Goal: Transaction & Acquisition: Book appointment/travel/reservation

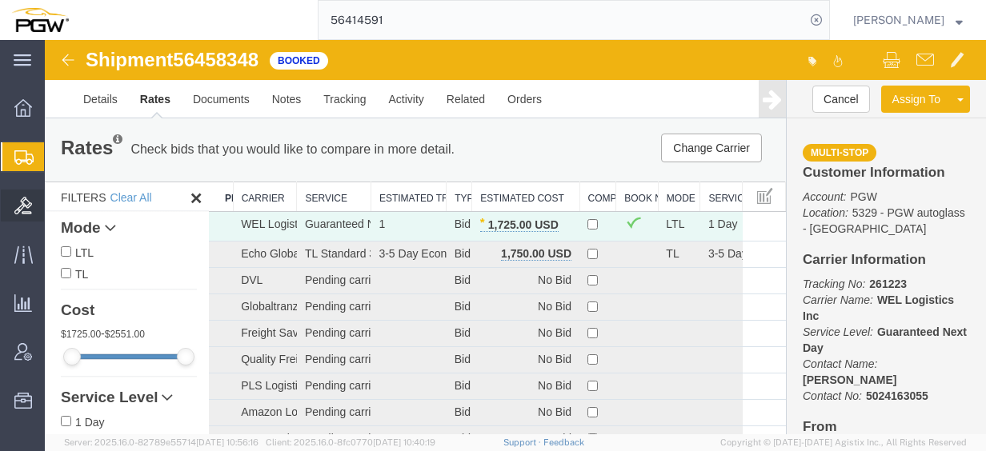
click at [55, 205] on span "Bids" at bounding box center [49, 206] width 11 height 32
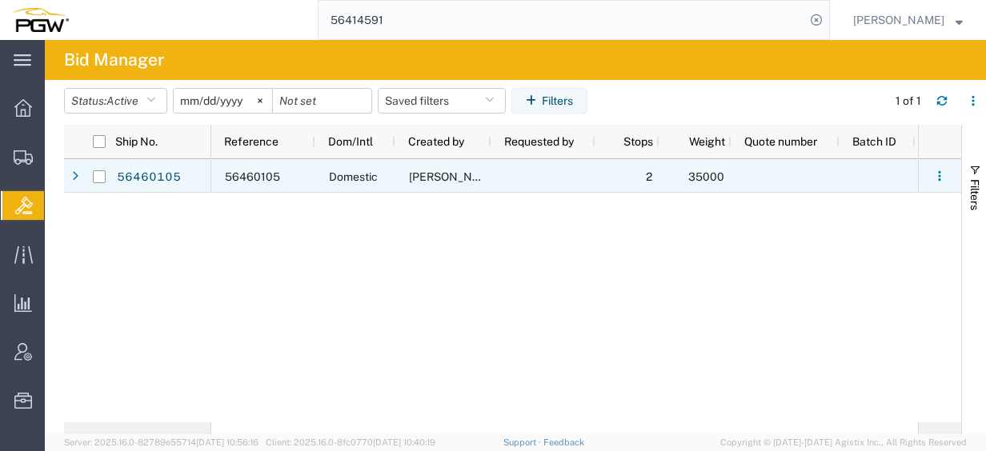
click at [147, 159] on div "56460105" at bounding box center [163, 176] width 96 height 34
click at [149, 175] on link "56460105" at bounding box center [149, 178] width 66 height 26
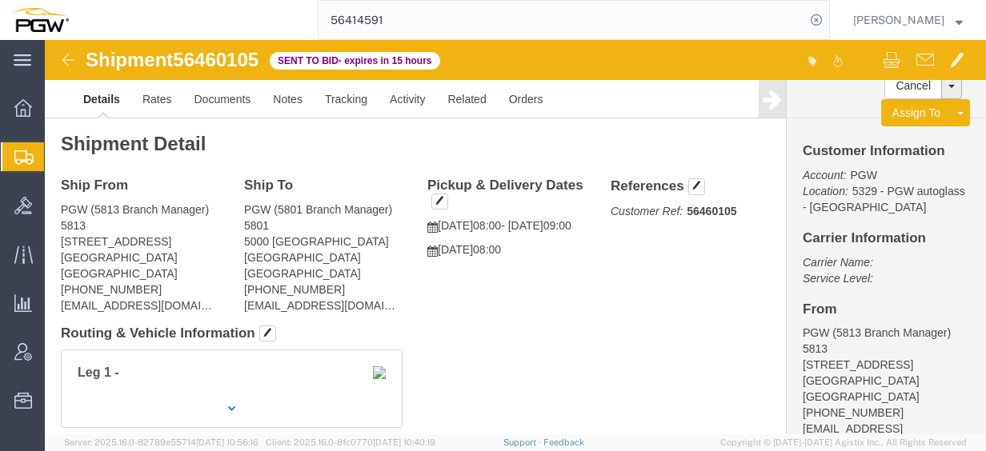
click span "56460105"
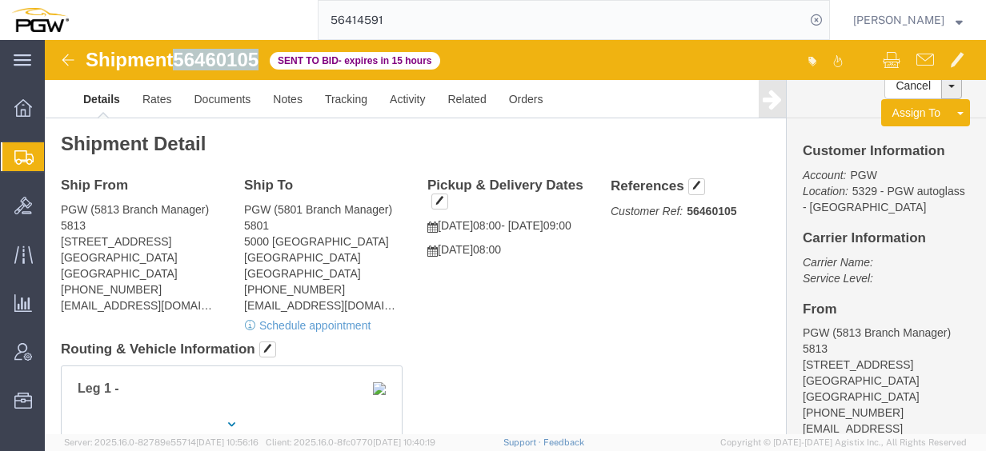
copy span "56460105"
click link "Rates"
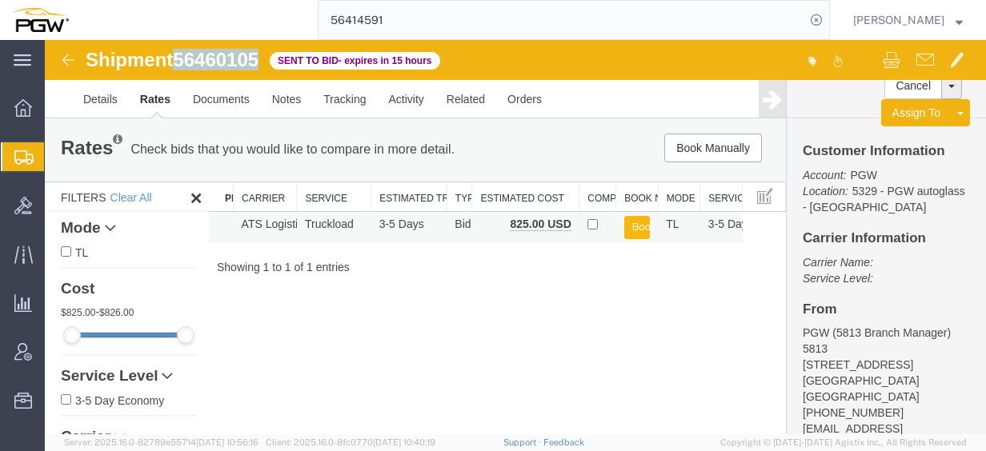
click at [639, 229] on button "Book" at bounding box center [637, 227] width 26 height 23
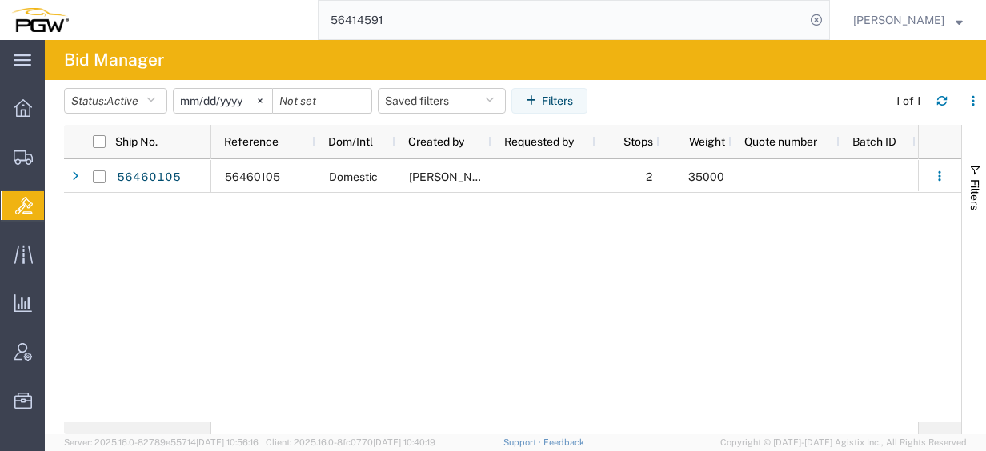
click at [300, 234] on div "56460105 Domestic [PERSON_NAME] 2 35000 ATS Logistics 825" at bounding box center [564, 290] width 707 height 263
